Goal: Information Seeking & Learning: Learn about a topic

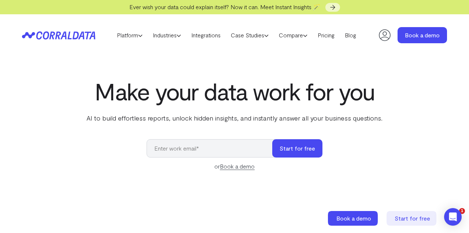
click at [325, 41] on header "Platform AI Reporting Use AI to effortlessly answer any business questions from…" at bounding box center [234, 35] width 425 height 42
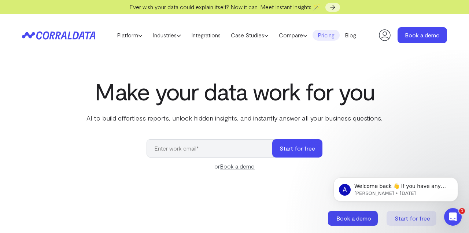
click at [327, 33] on link "Pricing" at bounding box center [325, 35] width 27 height 11
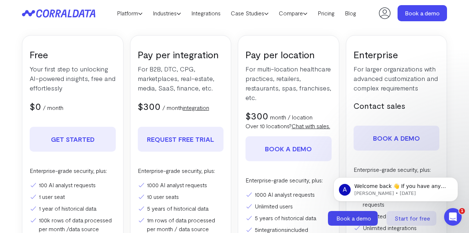
scroll to position [109, 0]
